Goal: Task Accomplishment & Management: Use online tool/utility

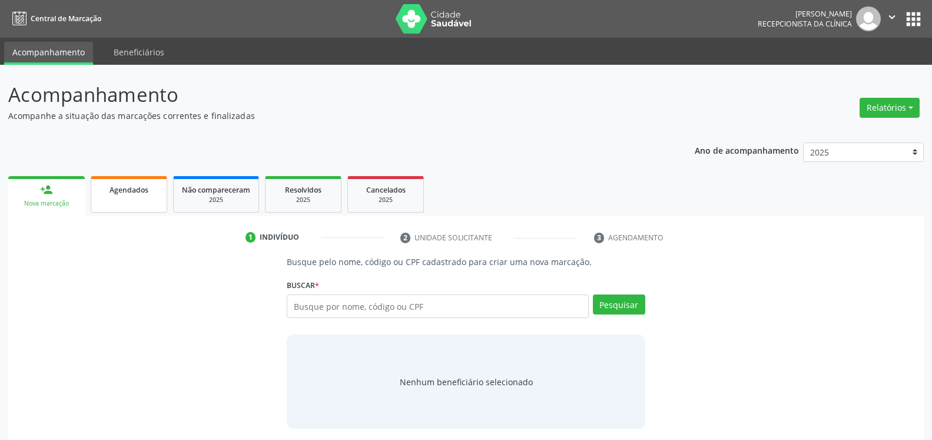
click at [134, 197] on link "Agendados" at bounding box center [129, 194] width 77 height 37
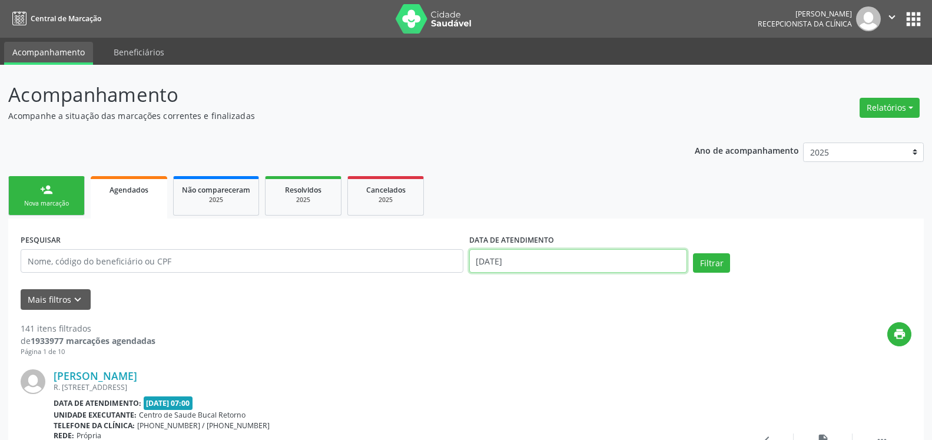
click at [569, 267] on input "[DATE]" at bounding box center [578, 261] width 218 height 24
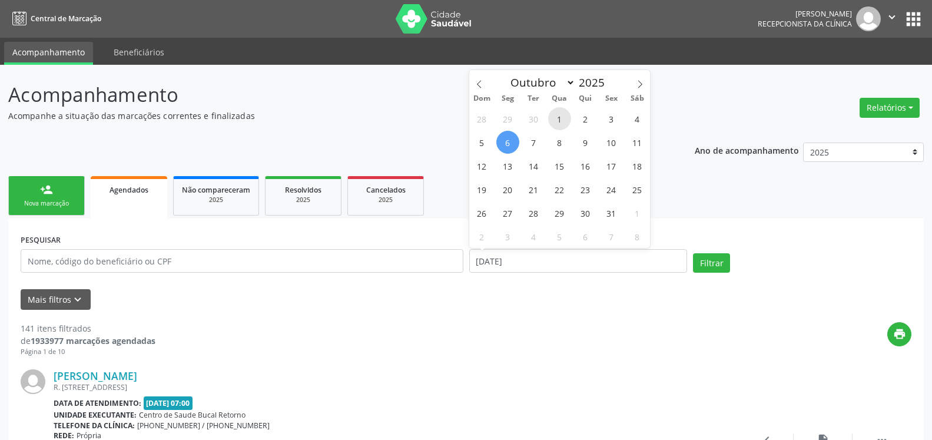
click at [565, 117] on span "1" at bounding box center [559, 118] width 23 height 23
type input "[DATE]"
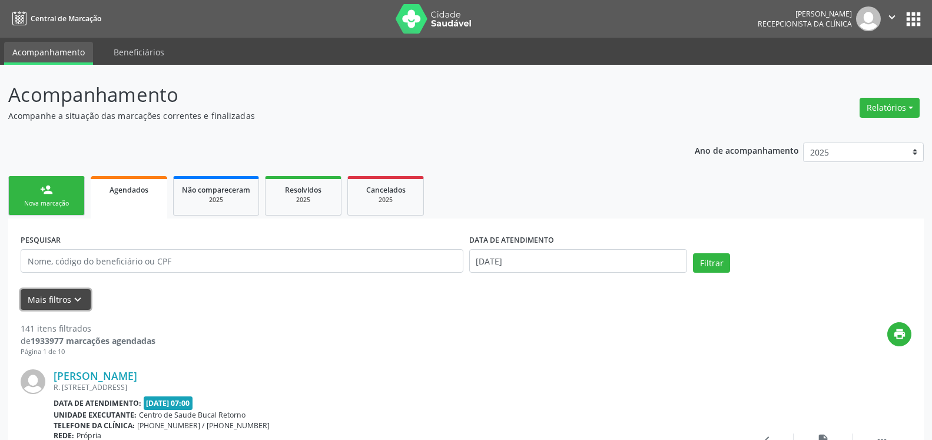
click at [80, 306] on icon "keyboard_arrow_down" at bounding box center [77, 299] width 13 height 13
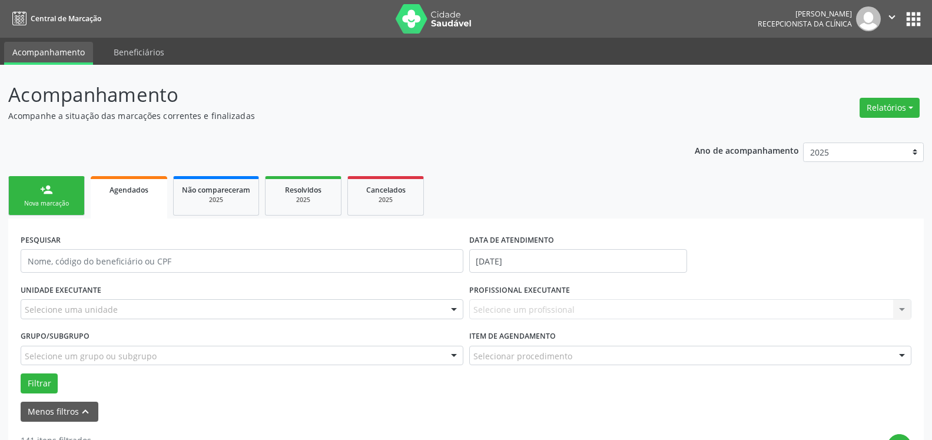
click at [117, 311] on div "Selecione uma unidade" at bounding box center [242, 309] width 443 height 20
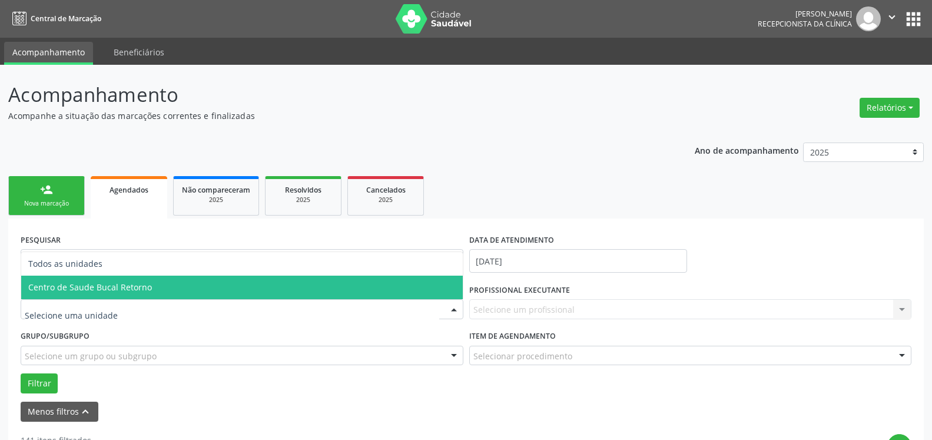
click at [176, 291] on span "Centro de Saude Bucal Retorno" at bounding box center [242, 288] width 442 height 24
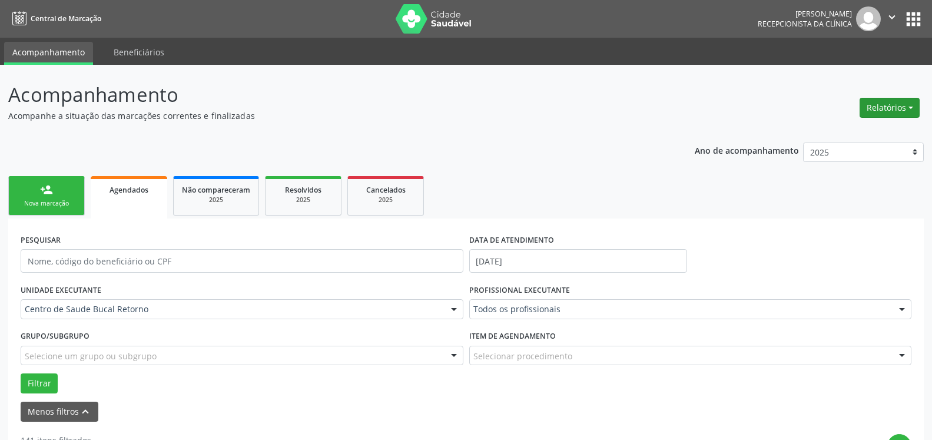
click at [874, 110] on button "Relatórios" at bounding box center [890, 108] width 60 height 20
click at [837, 129] on link "Agendamentos" at bounding box center [857, 133] width 127 height 16
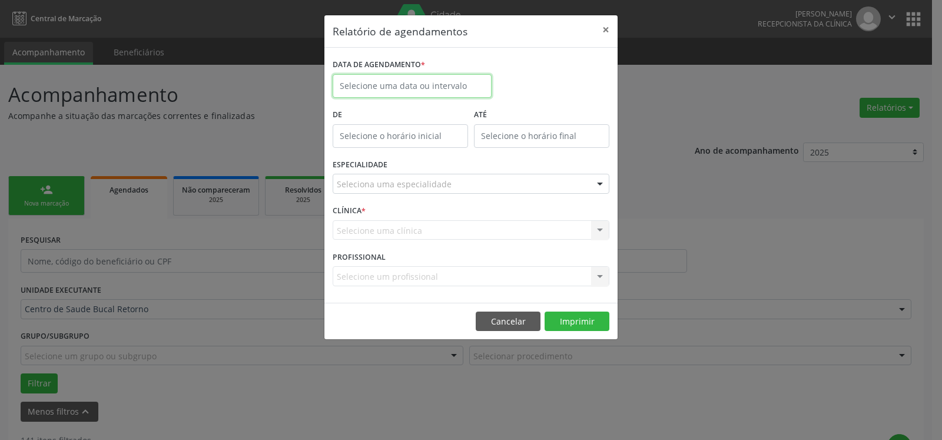
click at [383, 93] on input "text" at bounding box center [412, 86] width 159 height 24
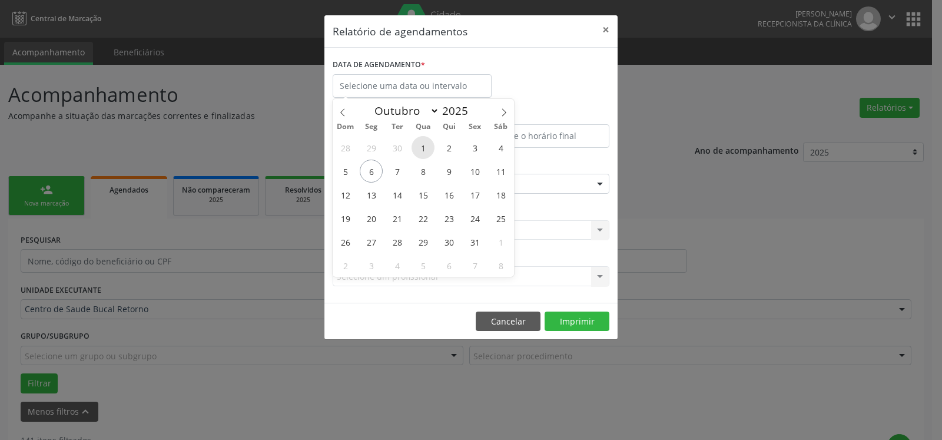
click at [419, 148] on span "1" at bounding box center [423, 147] width 23 height 23
type input "[DATE]"
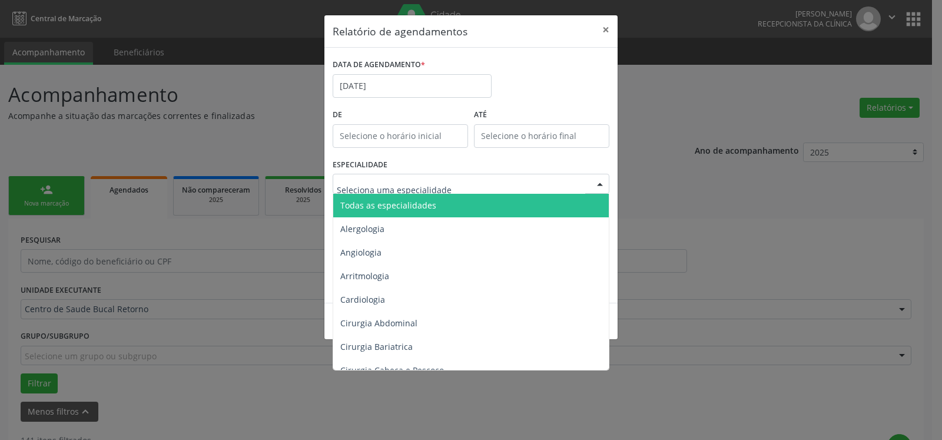
click at [424, 206] on span "Todas as especialidades" at bounding box center [388, 205] width 96 height 11
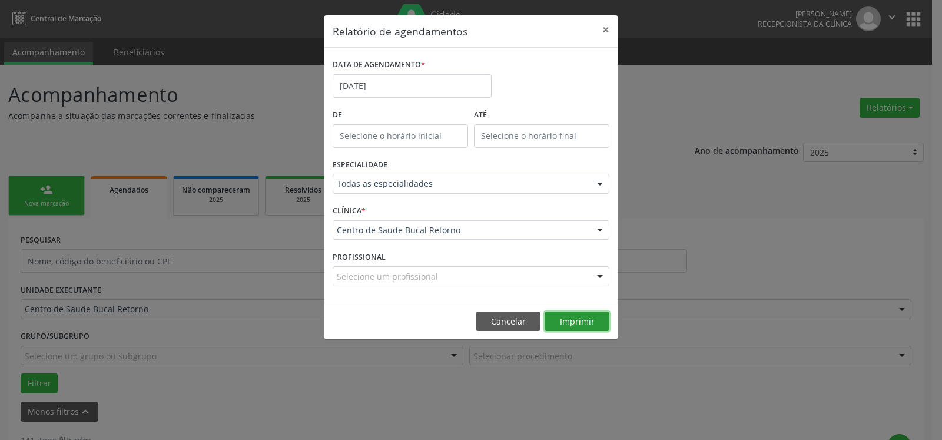
click at [582, 320] on button "Imprimir" at bounding box center [577, 321] width 65 height 20
click at [611, 33] on button "×" at bounding box center [606, 29] width 24 height 29
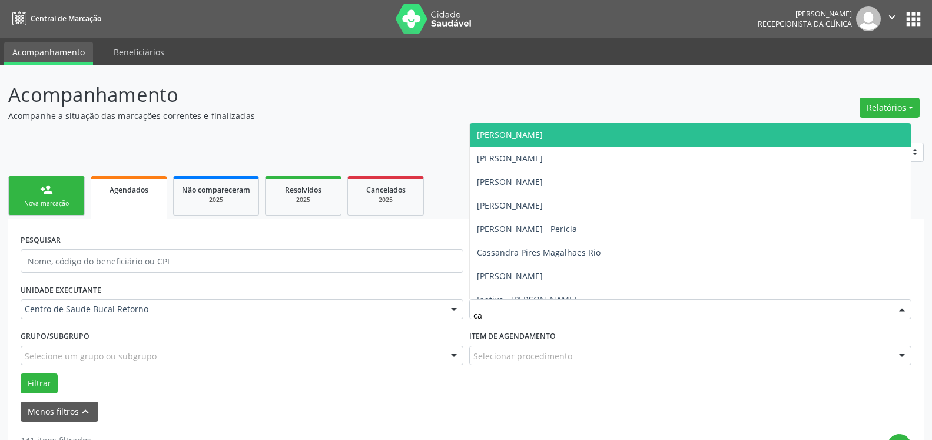
type input "cas"
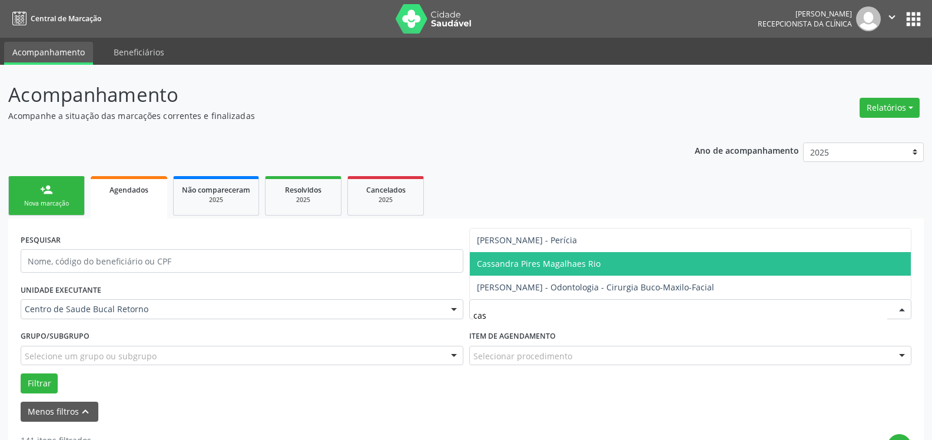
click at [595, 263] on span "Cassandra Pires Magalhaes Rio" at bounding box center [539, 263] width 124 height 11
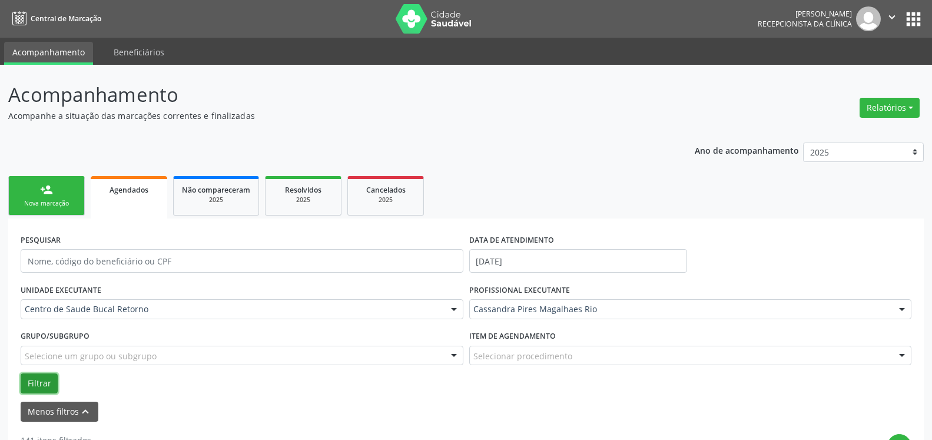
click at [39, 383] on button "Filtrar" at bounding box center [39, 383] width 37 height 20
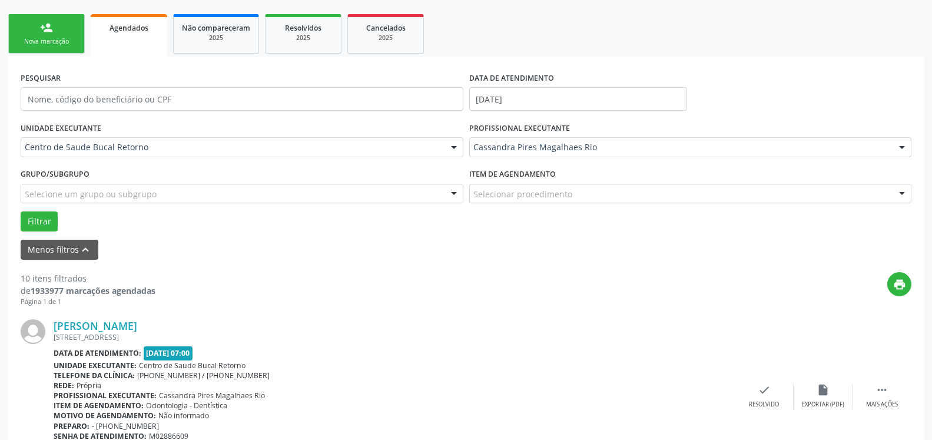
scroll to position [180, 0]
